Goal: Information Seeking & Learning: Learn about a topic

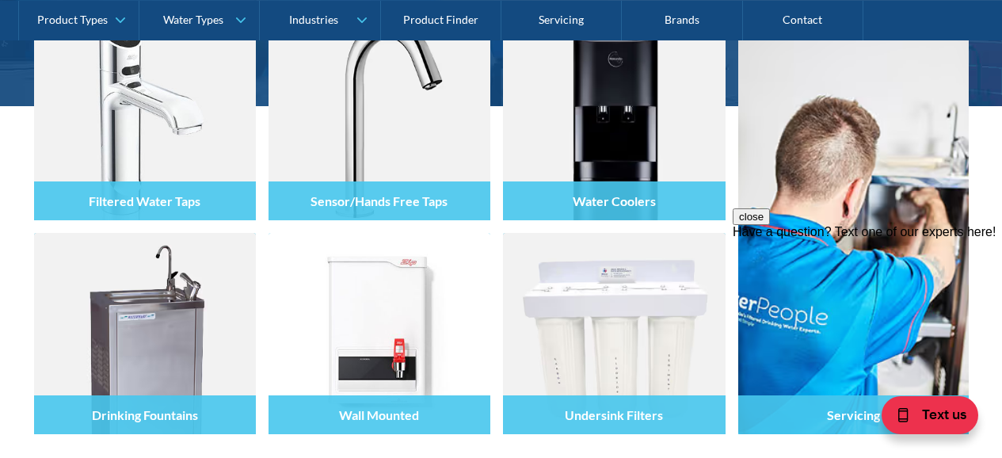
click at [770, 225] on button "close" at bounding box center [751, 216] width 37 height 17
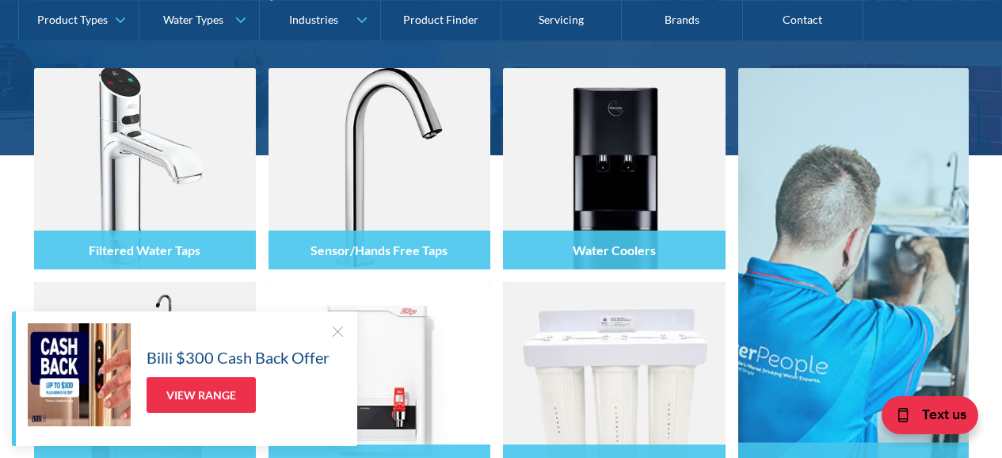
scroll to position [237, 0]
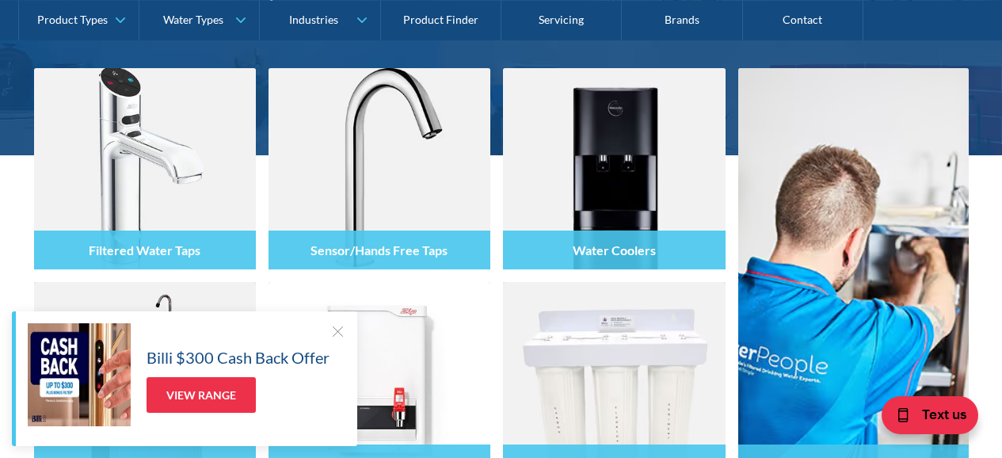
click at [985, 219] on div "Filtered Water Taps Sensor/Hands Free Taps Water Coolers Drinking Fountains Wal…" at bounding box center [501, 362] width 1002 height 415
click at [333, 327] on div at bounding box center [338, 331] width 16 height 16
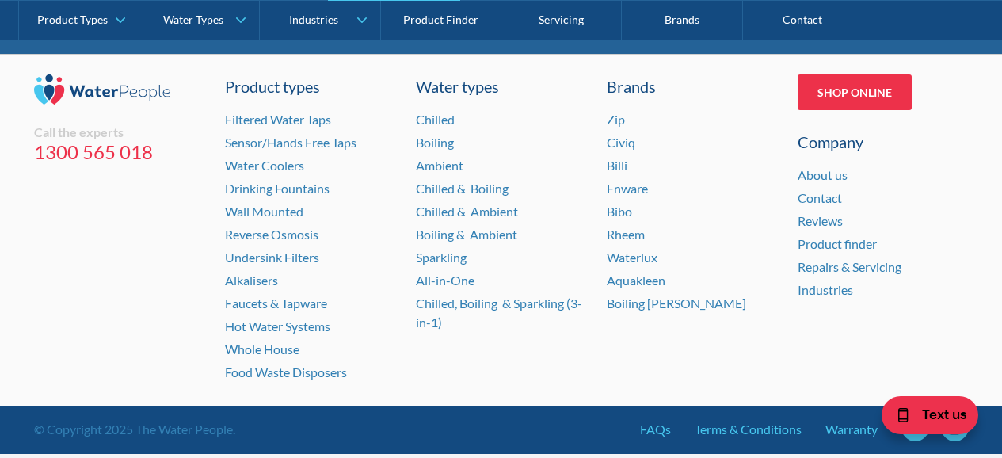
scroll to position [3405, 0]
click at [323, 122] on link "Filtered Water Taps" at bounding box center [278, 119] width 106 height 15
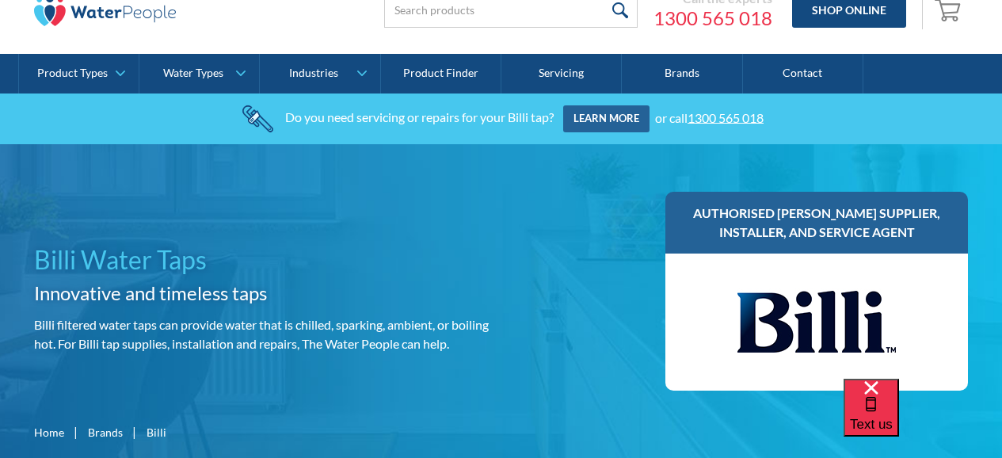
scroll to position [55, 0]
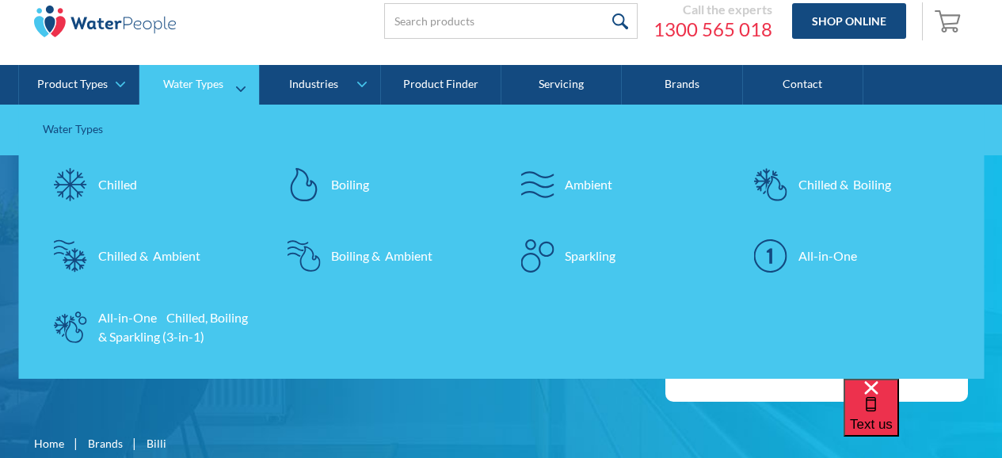
click at [600, 189] on div "Ambient" at bounding box center [589, 184] width 48 height 19
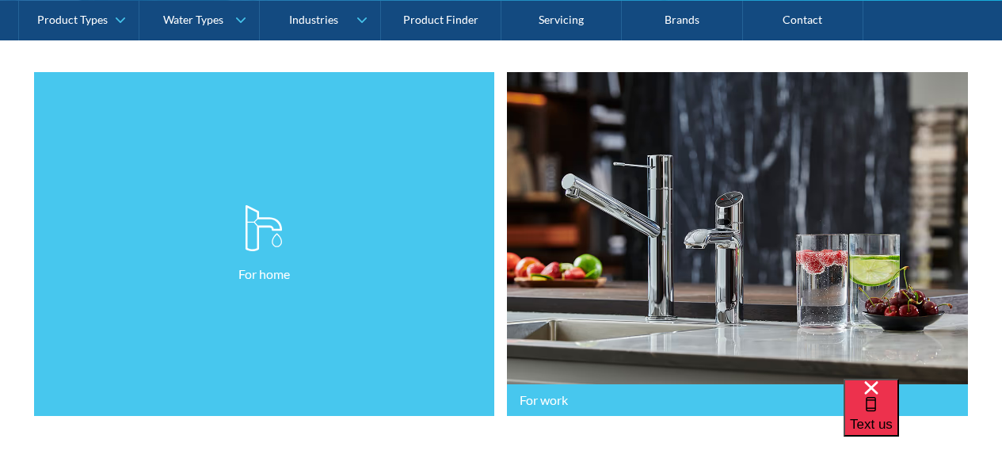
scroll to position [404, 0]
click at [329, 287] on link "For home" at bounding box center [264, 244] width 461 height 345
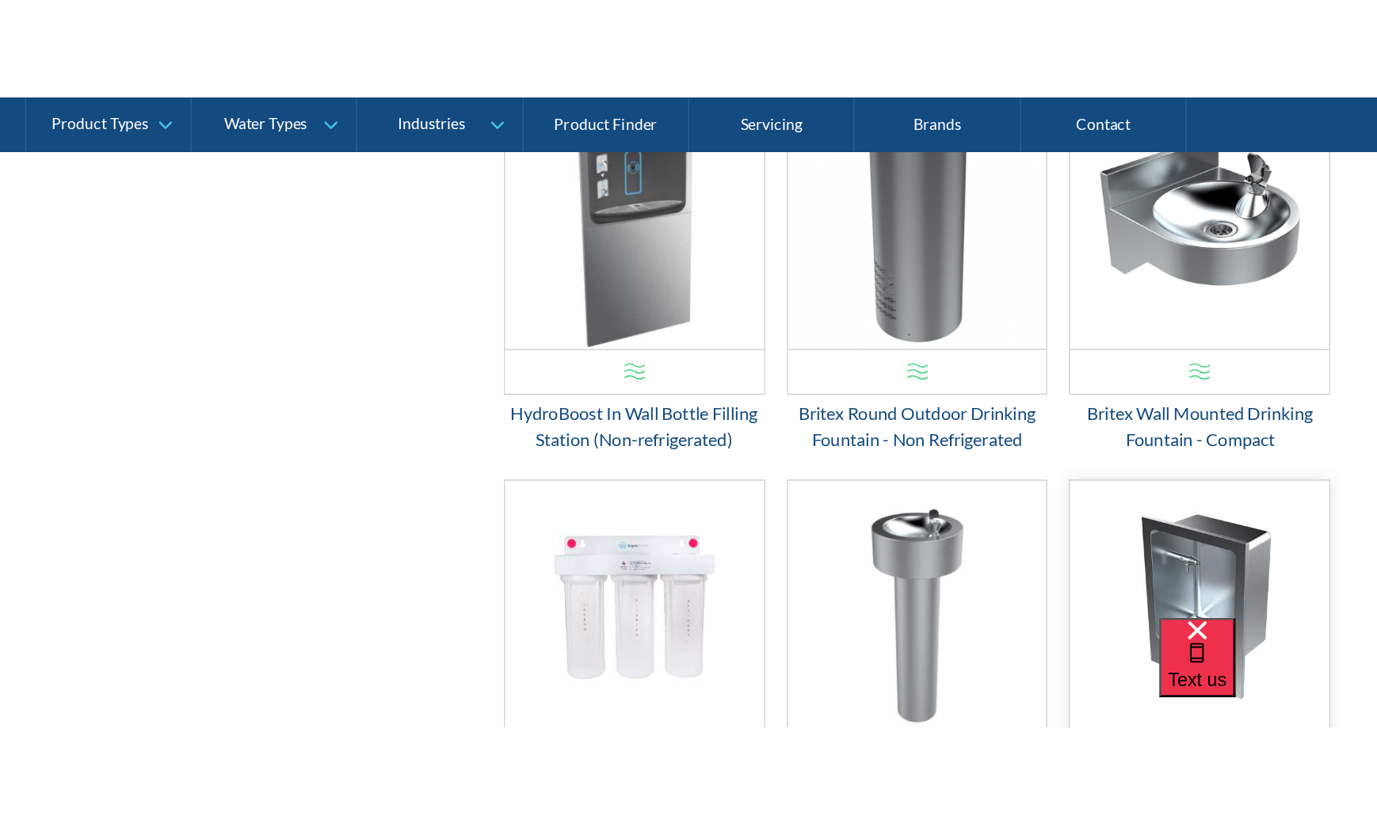
scroll to position [1141, 0]
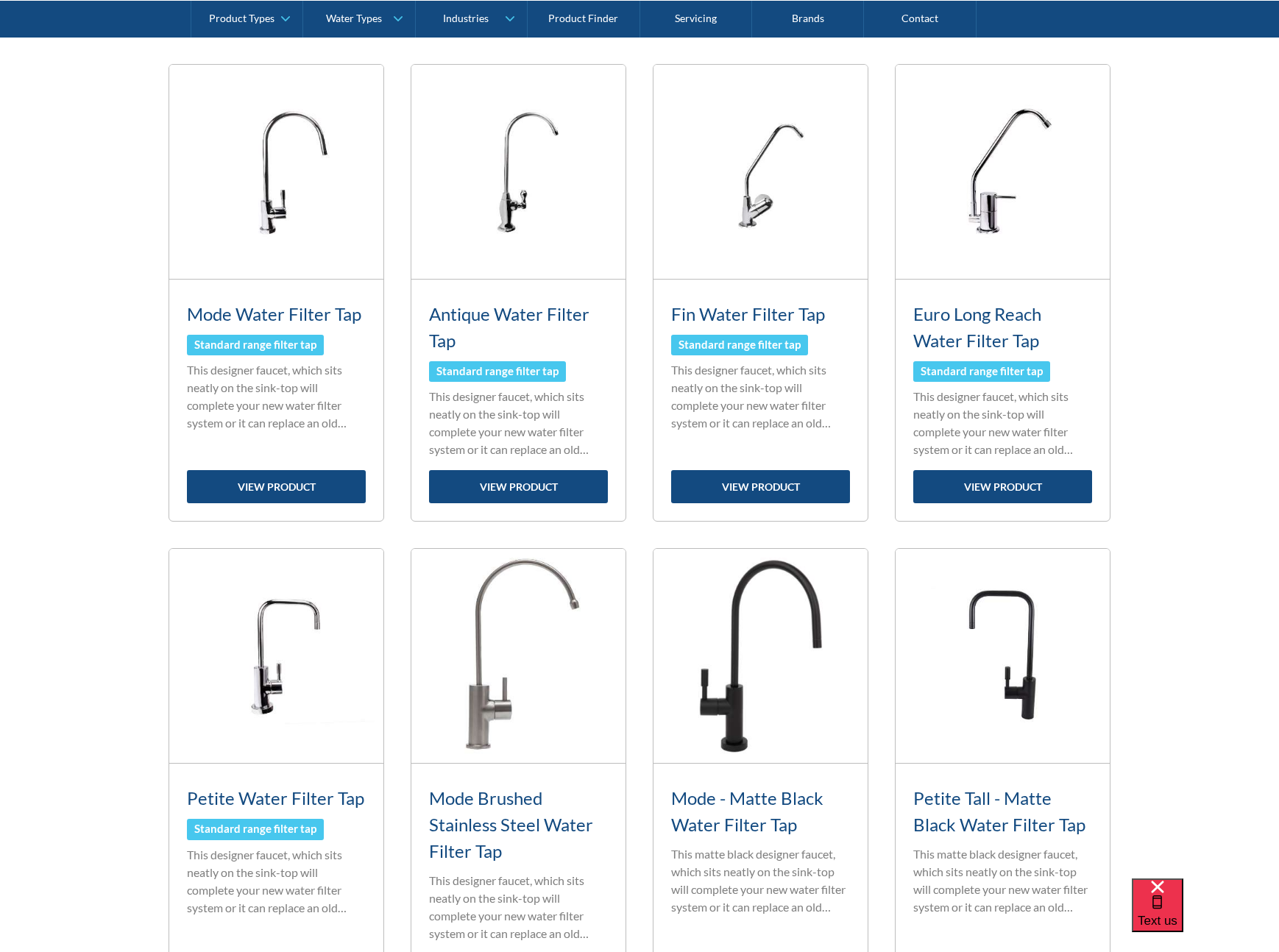
scroll to position [613, 0]
